Goal: Obtain resource: Download file/media

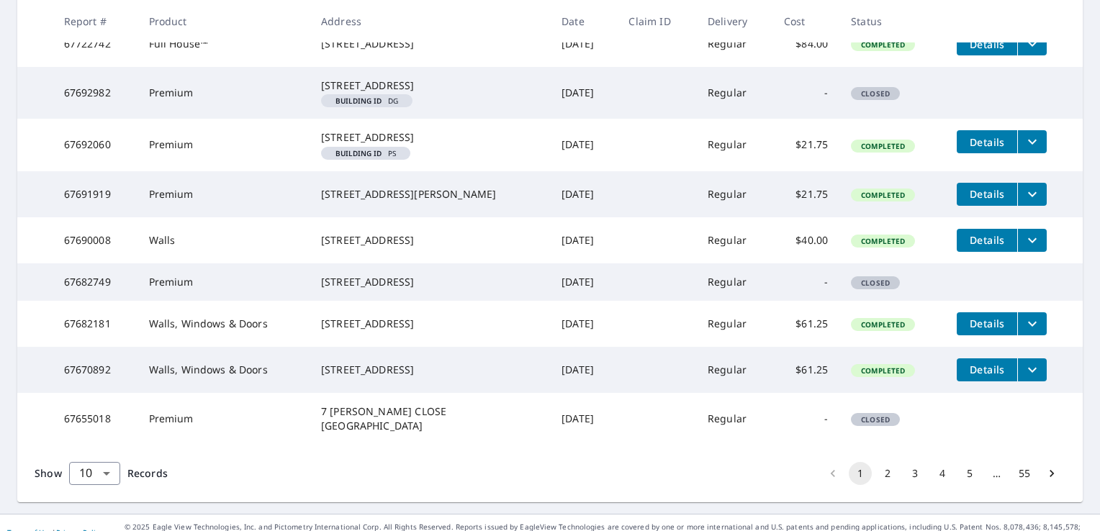
scroll to position [441, 0]
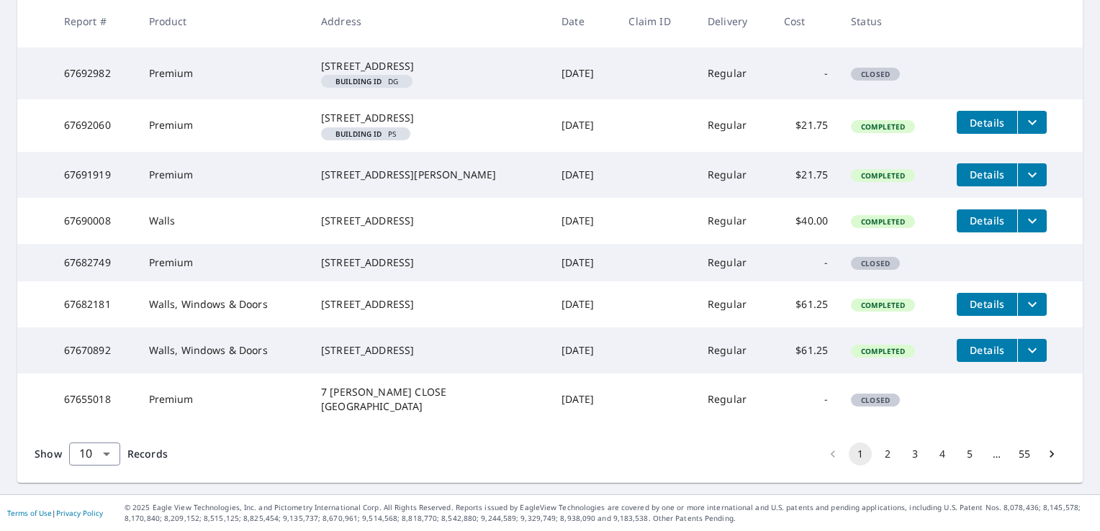
click at [878, 456] on button "2" at bounding box center [887, 454] width 23 height 23
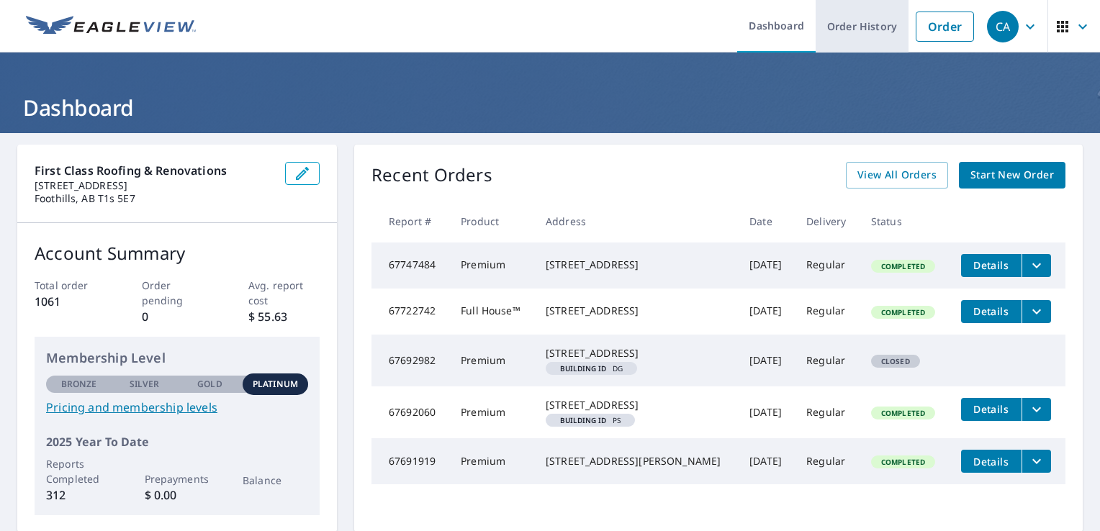
click at [841, 24] on link "Order History" at bounding box center [862, 26] width 93 height 53
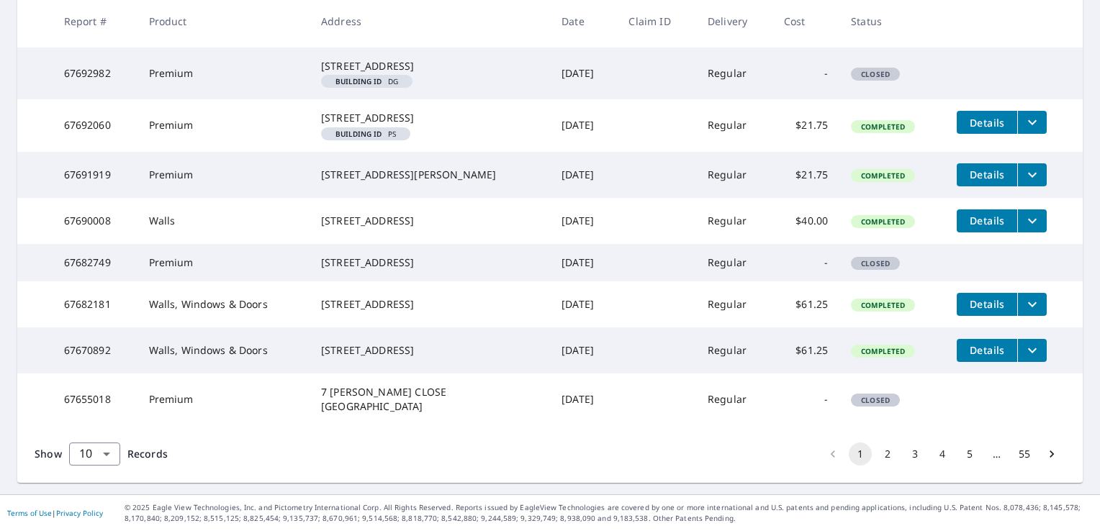
scroll to position [441, 0]
click at [104, 454] on body "CA CA Dashboard Order History Order CA Dashboard / Order History Order History …" at bounding box center [550, 265] width 1100 height 531
click at [377, 177] on div at bounding box center [550, 265] width 1100 height 531
click at [878, 454] on button "2" at bounding box center [887, 454] width 23 height 23
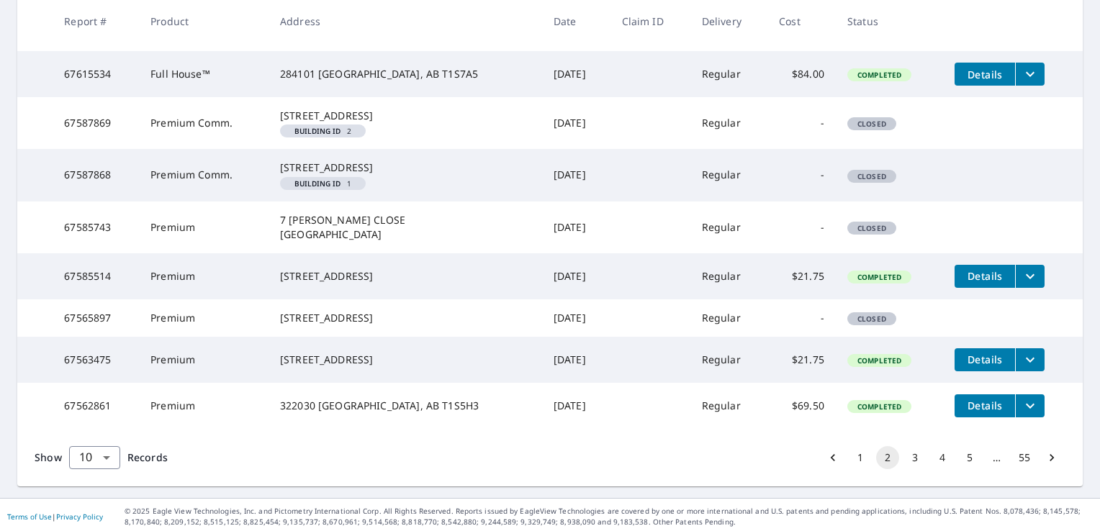
scroll to position [432, 0]
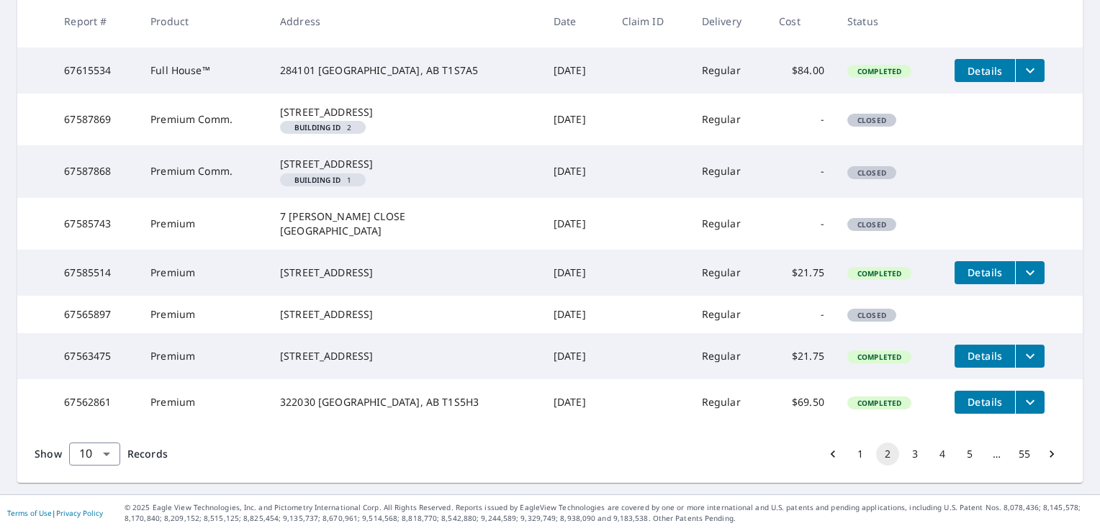
click at [907, 465] on button "3" at bounding box center [915, 454] width 23 height 23
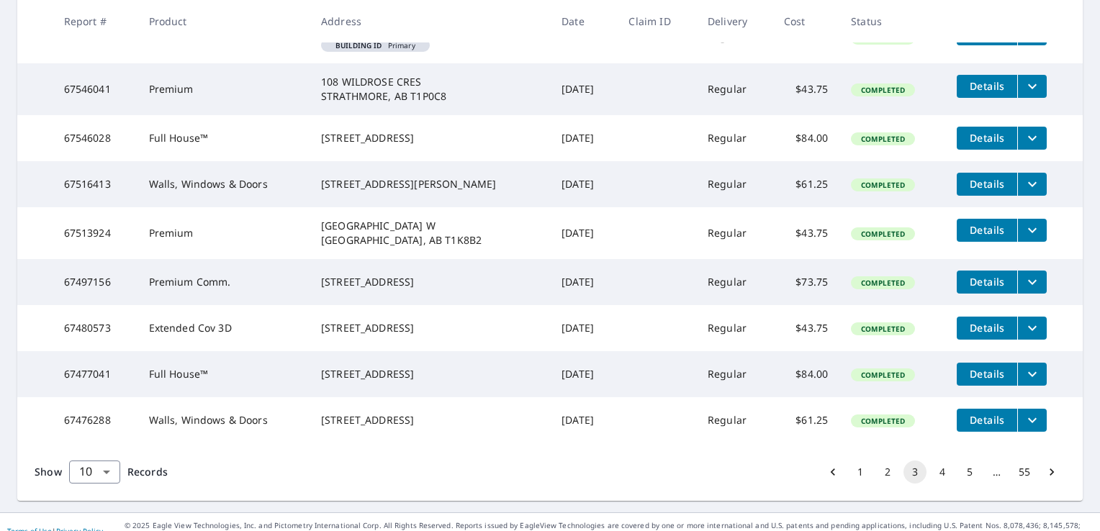
scroll to position [432, 0]
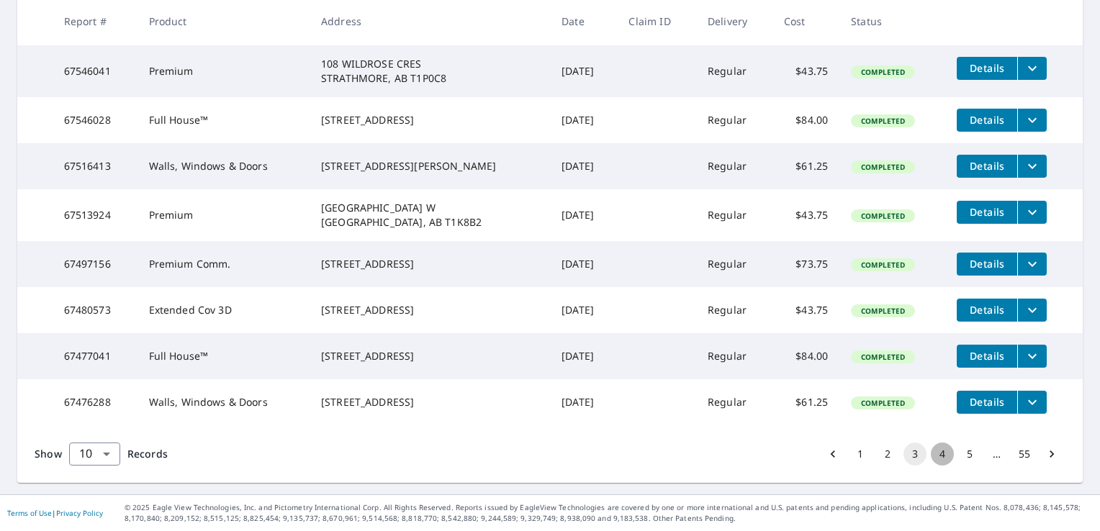
click at [931, 464] on button "4" at bounding box center [942, 454] width 23 height 23
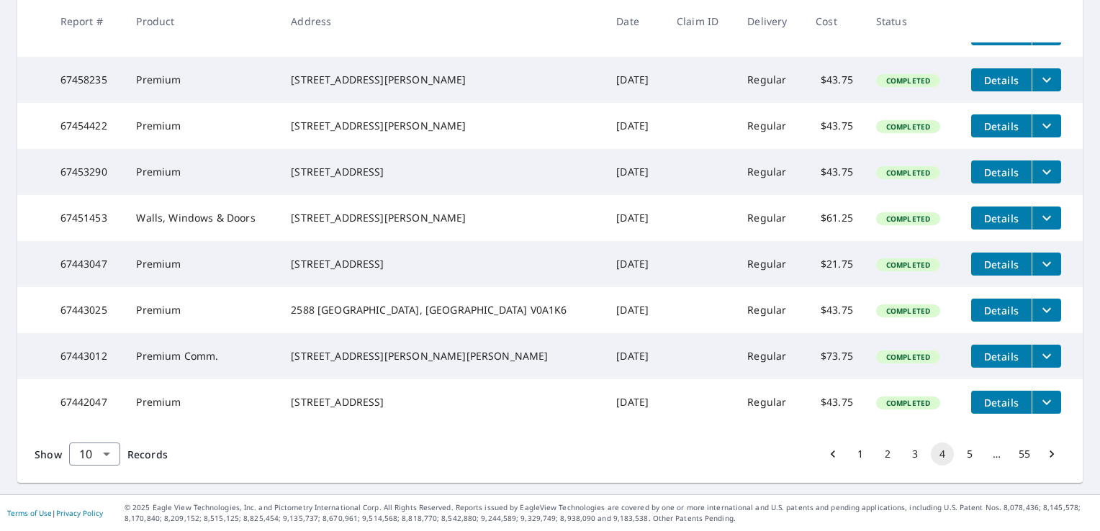
scroll to position [411, 0]
drag, startPoint x: 314, startPoint y: 341, endPoint x: 395, endPoint y: 348, distance: 81.0
click at [395, 349] on div "[STREET_ADDRESS][PERSON_NAME][PERSON_NAME]" at bounding box center [442, 356] width 302 height 14
drag, startPoint x: 395, startPoint y: 348, endPoint x: 451, endPoint y: 354, distance: 57.2
click at [451, 354] on div "[STREET_ADDRESS][PERSON_NAME][PERSON_NAME]" at bounding box center [442, 356] width 302 height 14
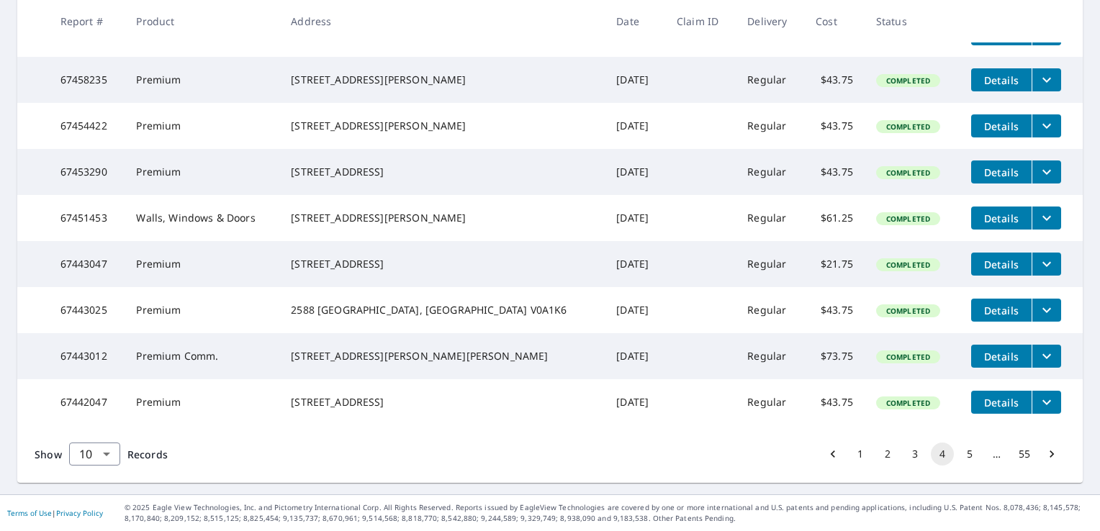
click at [1038, 348] on icon "filesDropdownBtn-67443012" at bounding box center [1046, 356] width 17 height 17
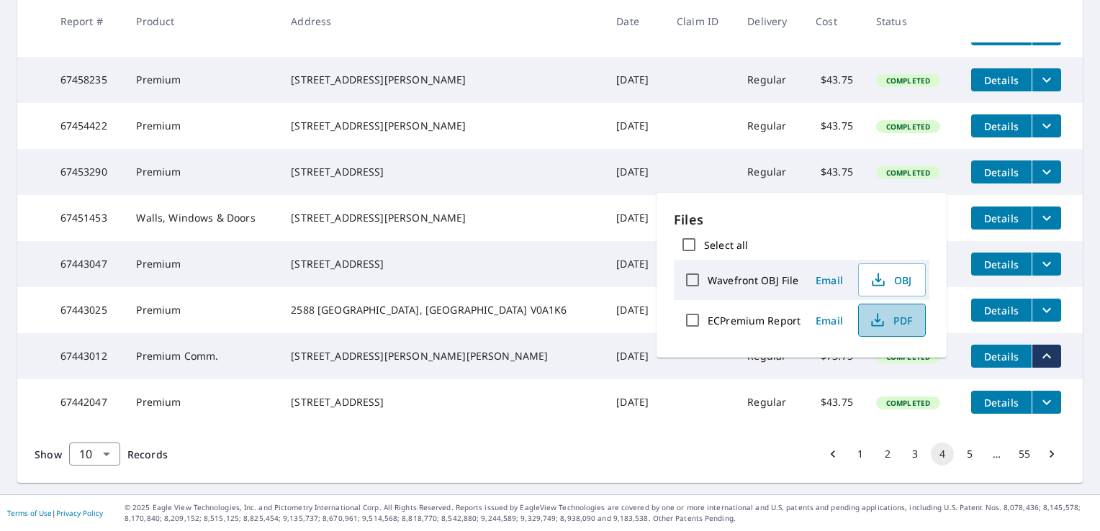
click at [895, 324] on span "PDF" at bounding box center [891, 320] width 46 height 17
